Goal: Check status: Check status

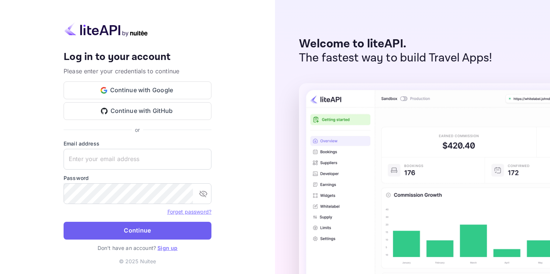
type input "[EMAIL_ADDRESS][DOMAIN_NAME]"
click at [163, 229] on button "Continue" at bounding box center [138, 230] width 148 height 18
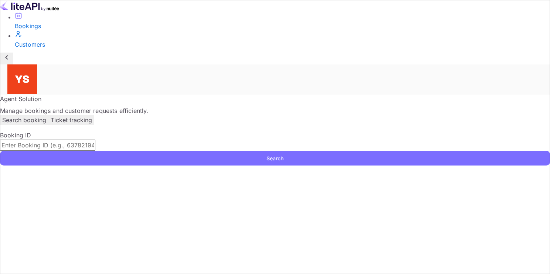
paste input "9471825"
type input "9471825"
click at [504, 150] on button "Search" at bounding box center [275, 157] width 550 height 15
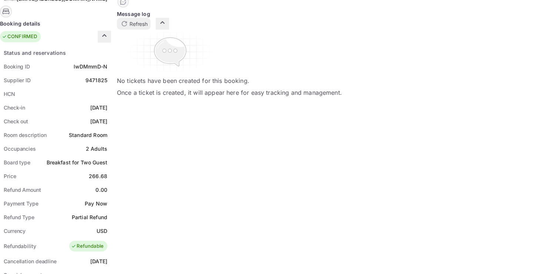
scroll to position [222, 0]
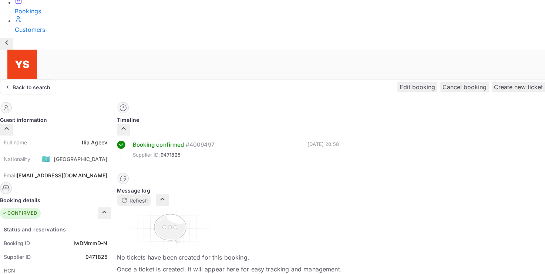
scroll to position [0, 0]
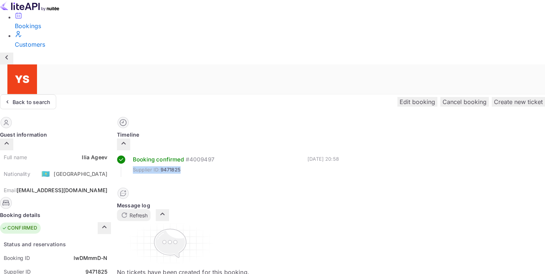
drag, startPoint x: 390, startPoint y: 102, endPoint x: 341, endPoint y: 103, distance: 49.9
click at [214, 155] on div "Booking confirmed # 4009497 Supplier ID: 9471825" at bounding box center [166, 165] width 98 height 21
click at [338, 155] on div "Booking confirmed # 4009497 Supplier ID: 9471825 [DATE] 20:58" at bounding box center [229, 171] width 225 height 32
drag, startPoint x: 341, startPoint y: 89, endPoint x: 420, endPoint y: 88, distance: 78.8
click at [339, 155] on div "Booking confirmed # 4009497 Supplier ID: 9471825 [DATE] 20:58" at bounding box center [228, 165] width 222 height 21
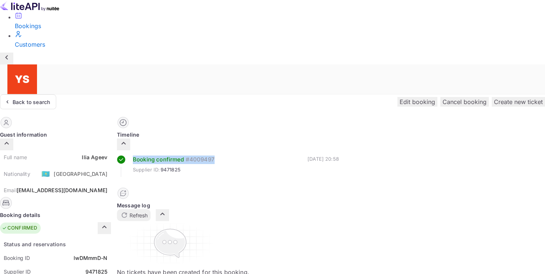
copy div "Booking confirmed # 4009497"
click at [50, 49] on div "Bookings Customers" at bounding box center [272, 30] width 545 height 37
